Goal: Task Accomplishment & Management: Use online tool/utility

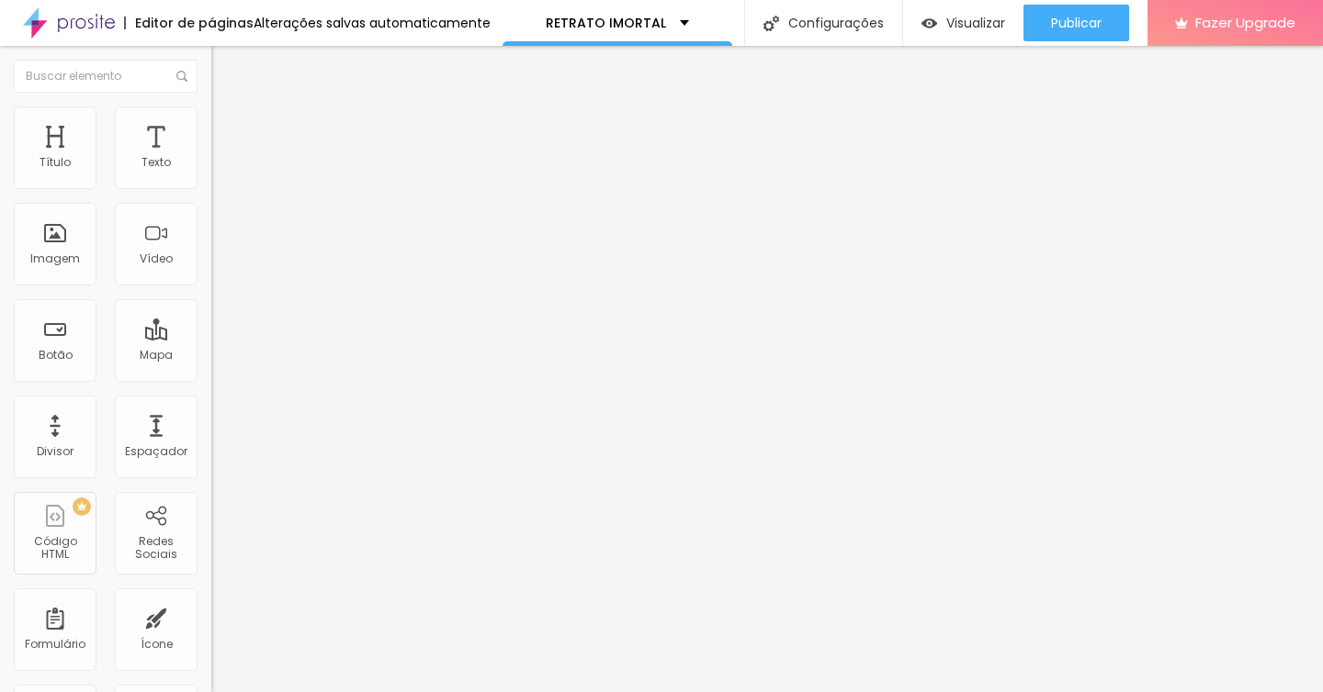
click at [68, 35] on img at bounding box center [69, 23] width 92 height 46
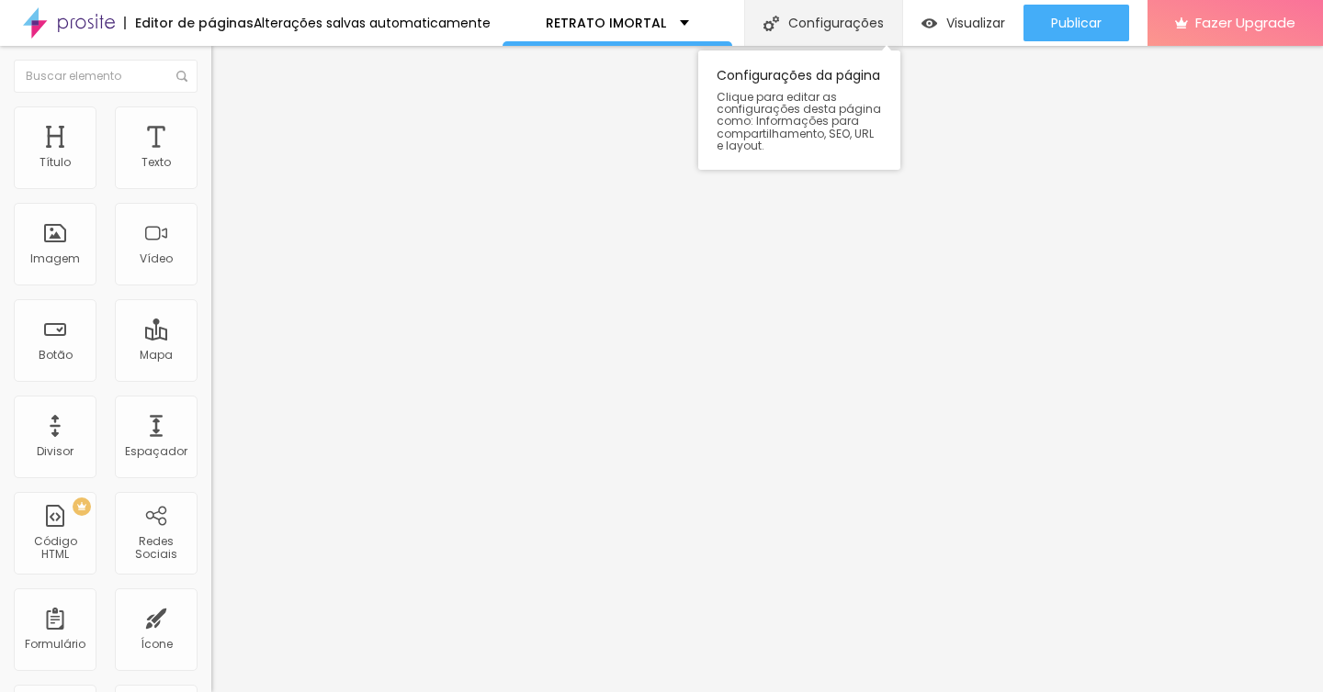
click at [773, 28] on img at bounding box center [771, 24] width 16 height 16
